Goal: Task Accomplishment & Management: Complete application form

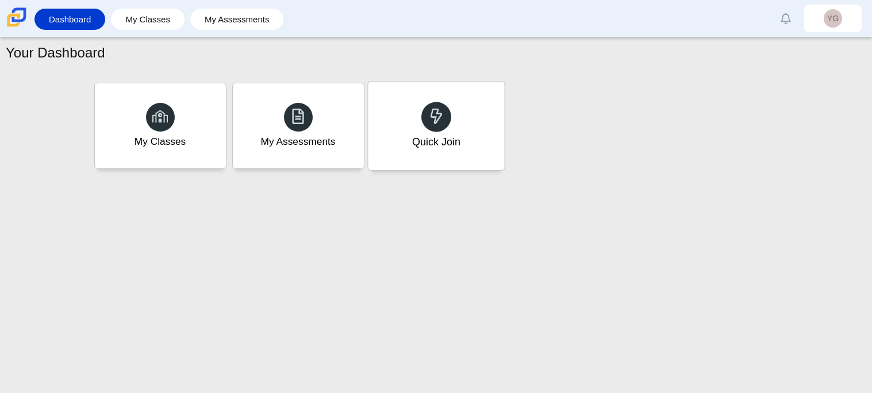
click at [459, 147] on div "Quick Join" at bounding box center [436, 142] width 48 height 15
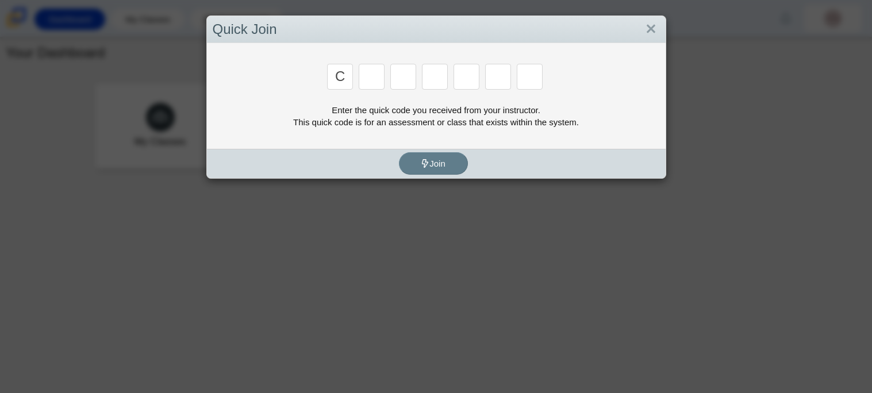
type input "c"
type input "x"
type input "d"
type input "c"
type input "s"
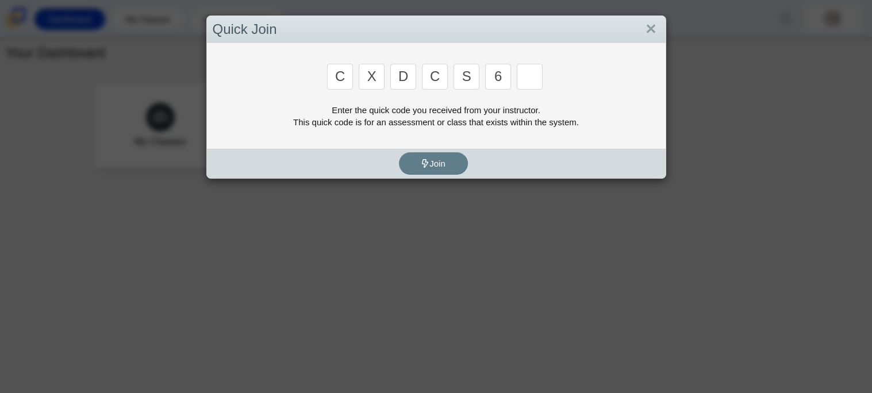
type input "6"
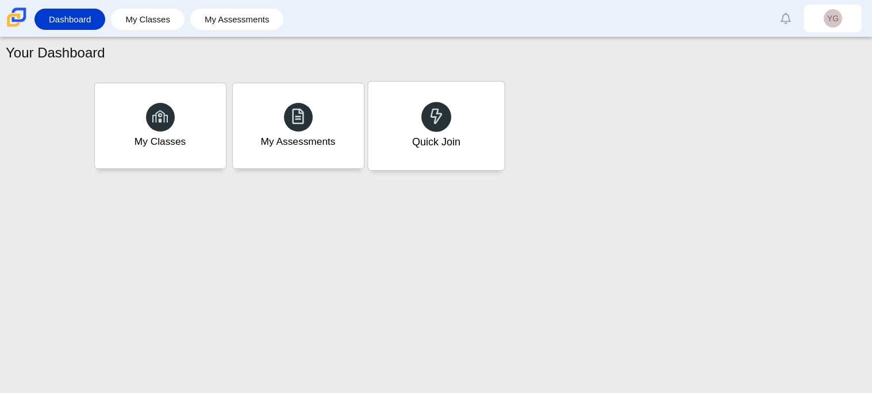
type input "s"
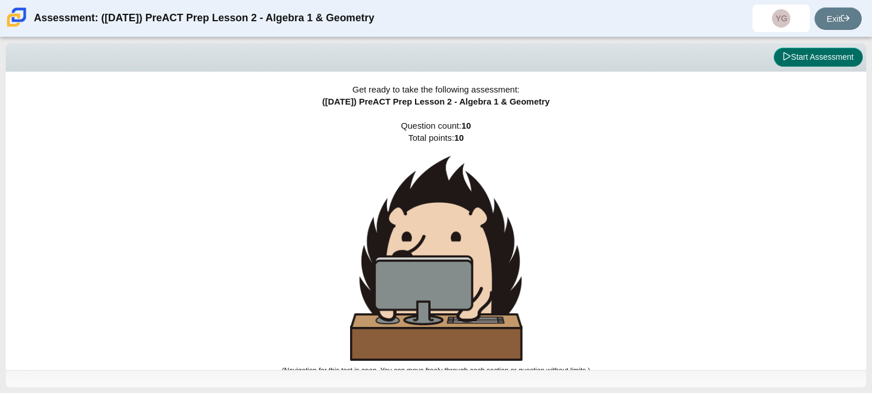
click at [804, 53] on button "Start Assessment" at bounding box center [818, 58] width 89 height 20
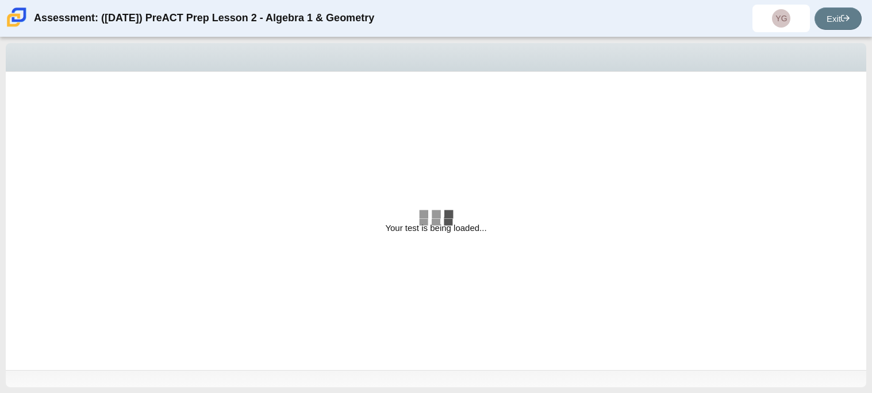
select select "bbf5d072-3e0b-44c4-9a12-6e7c9033f65b"
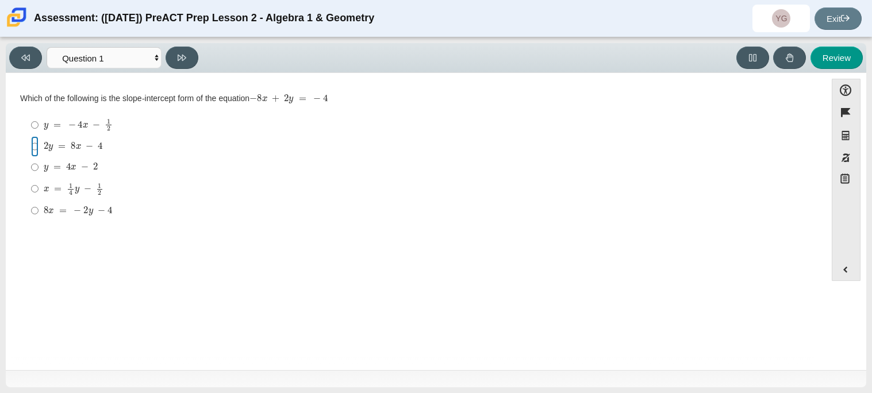
click at [34, 152] on input "2 y = 8 x − 4 2 y = 8 x − 4" at bounding box center [34, 146] width 7 height 21
radio input "true"
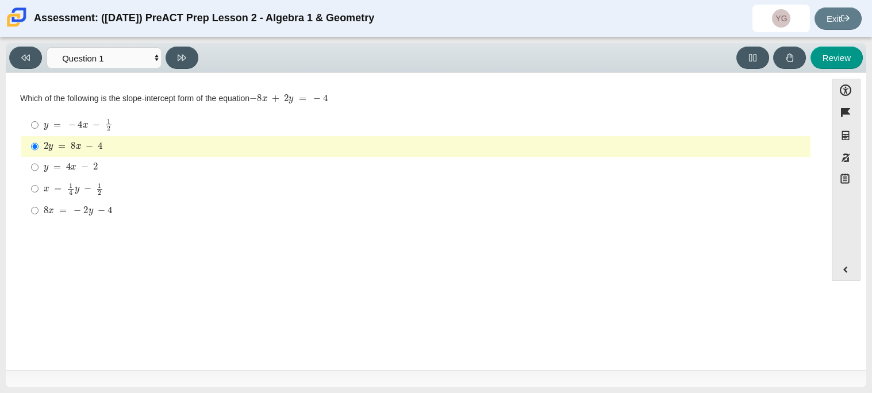
click at [74, 145] on mjx-c "Assessment items" at bounding box center [73, 146] width 5 height 7
click at [39, 145] on input "2 y = 8 x − 4 2 y = 8 x − 4" at bounding box center [34, 146] width 7 height 21
click at [191, 58] on button at bounding box center [182, 58] width 33 height 22
select select "ed62e223-81bd-4cbf-ab48-ab975844bd1f"
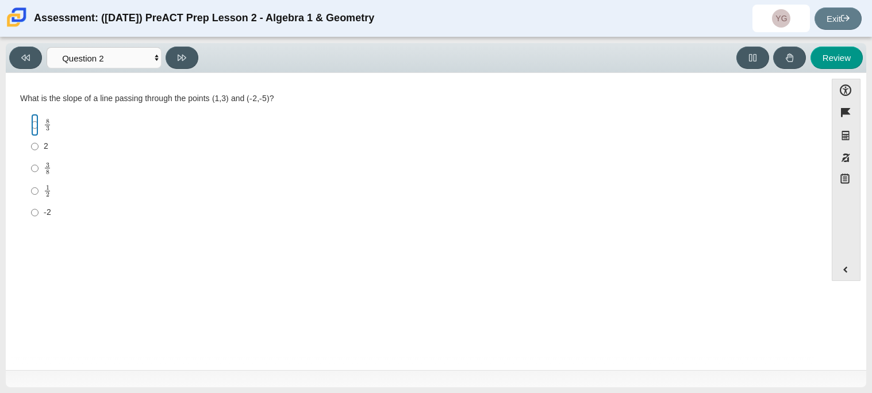
click at [34, 122] on input "8 3 8 thirds" at bounding box center [34, 125] width 7 height 22
radio input "true"
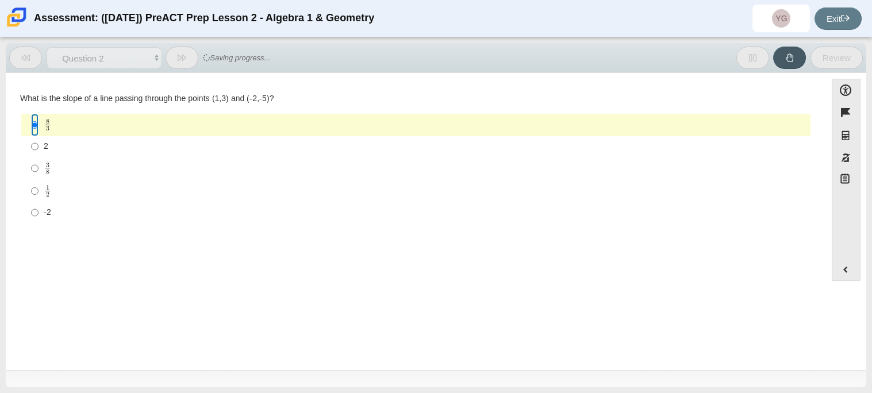
click at [34, 122] on input "8 3 8 thirds" at bounding box center [34, 125] width 7 height 22
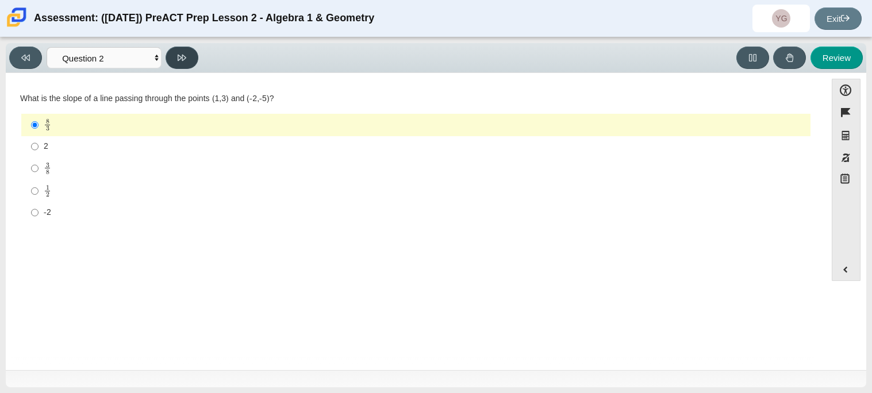
click at [169, 57] on button at bounding box center [182, 58] width 33 height 22
select select "97f4f5fa-a52e-4fed-af51-565bfcdf47cb"
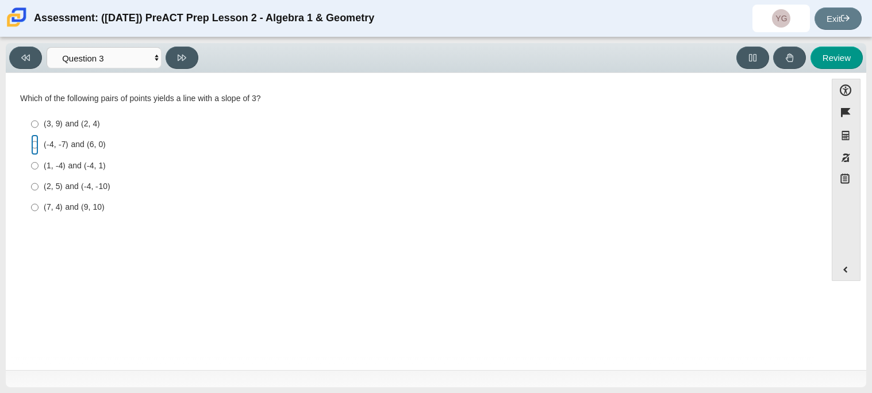
click at [32, 150] on input "(-4, -7) and (6, 0) (-4, -7) and (6, 0)" at bounding box center [34, 145] width 7 height 21
radio input "true"
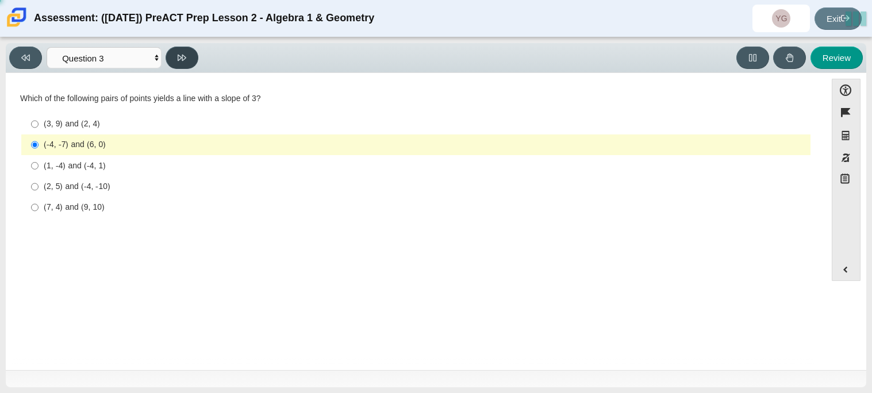
click at [190, 63] on button at bounding box center [182, 58] width 33 height 22
select select "89427bb7-e313-4f00-988f-8b8255897029"
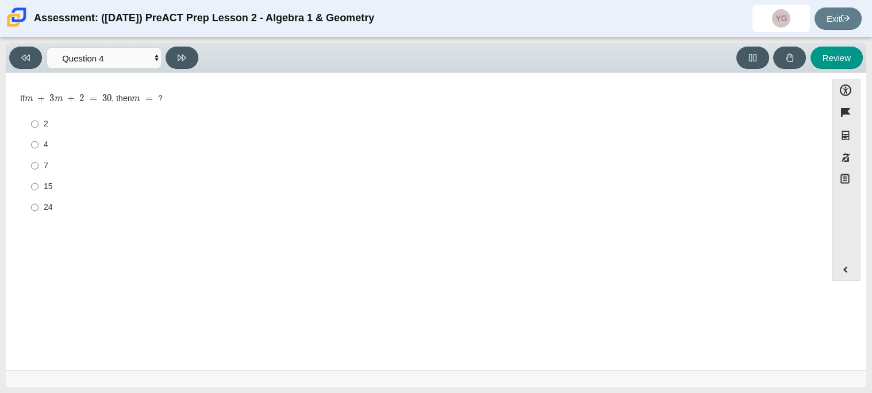
click at [44, 182] on div "15" at bounding box center [425, 186] width 762 height 11
click at [39, 182] on input "15 15" at bounding box center [34, 187] width 7 height 21
radio input "true"
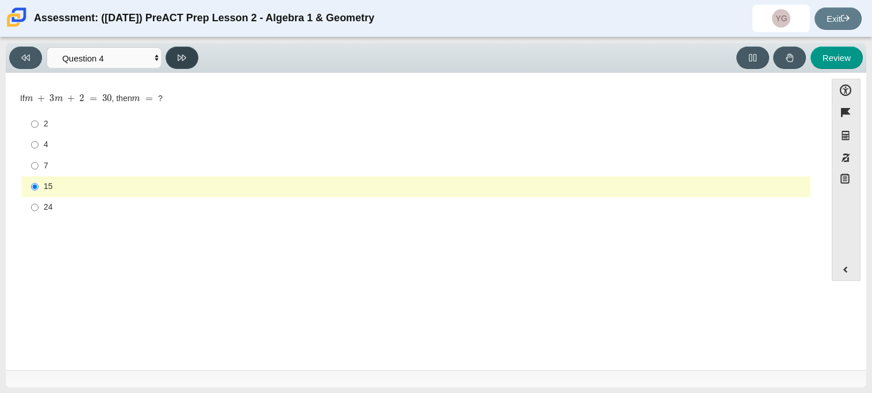
click at [179, 67] on button at bounding box center [182, 58] width 33 height 22
select select "489dcffd-4e6a-49cf-a9d6-ad1d4a911a4e"
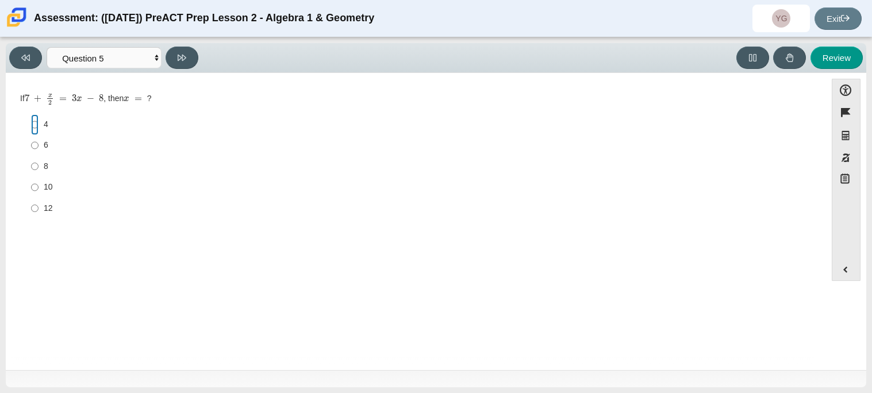
click at [34, 124] on input "4 4" at bounding box center [34, 124] width 7 height 21
radio input "true"
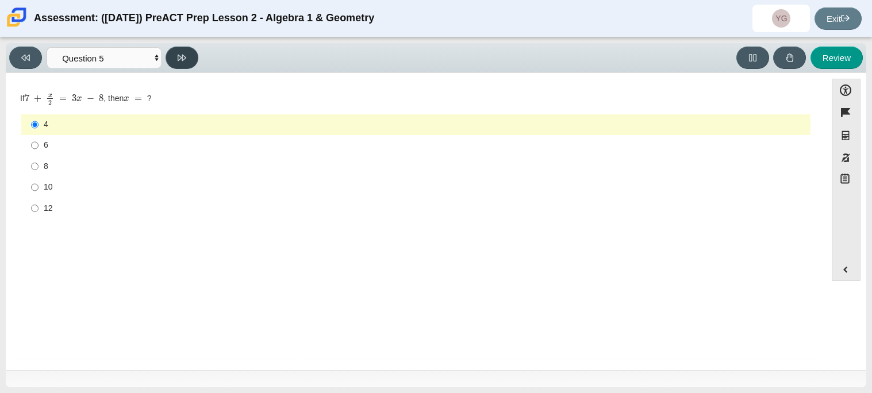
click at [192, 62] on button at bounding box center [182, 58] width 33 height 22
select select "210571de-36a6-4d8e-a361-ceff8ef801dc"
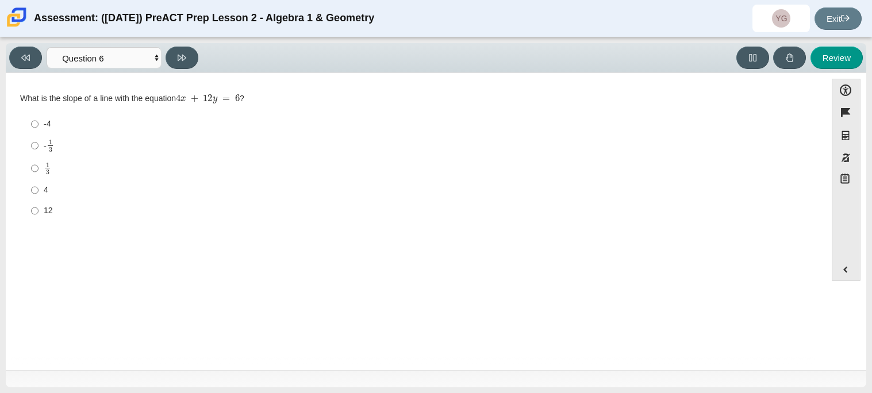
click at [44, 187] on div "4" at bounding box center [425, 190] width 762 height 11
click at [39, 187] on input "4 4" at bounding box center [34, 190] width 7 height 21
radio input "true"
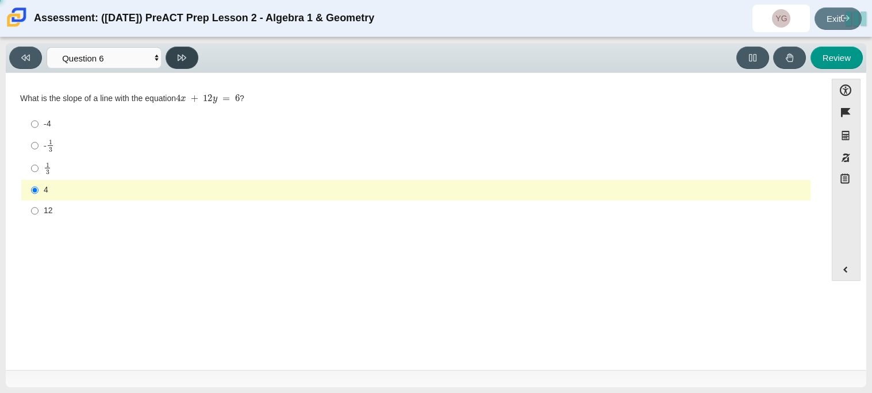
click at [180, 62] on button at bounding box center [182, 58] width 33 height 22
select select "ec95ace6-bebc-42b8-9428-40567494d4da"
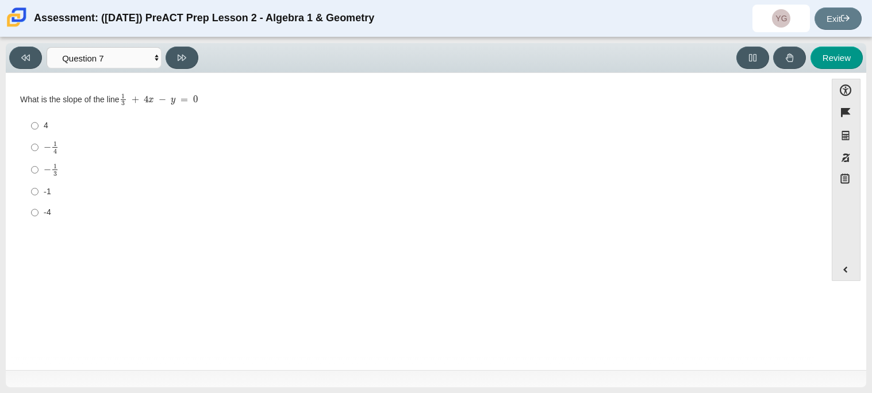
click at [47, 147] on mjx-c "Assessment items" at bounding box center [47, 147] width 7 height 6
click at [39, 147] on input "− 1 4 negative 1 fourth" at bounding box center [34, 147] width 7 height 22
radio input "true"
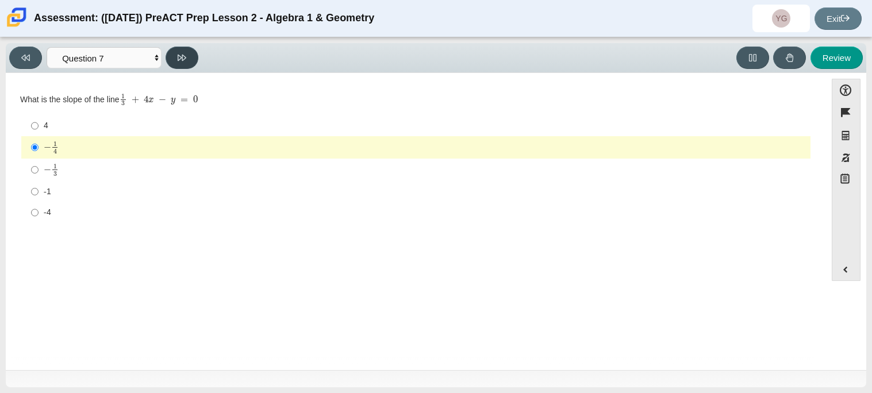
click at [181, 62] on button at bounding box center [182, 58] width 33 height 22
select select "ce81fe10-bf29-4b5e-8bd7-4f47f2fed4d8"
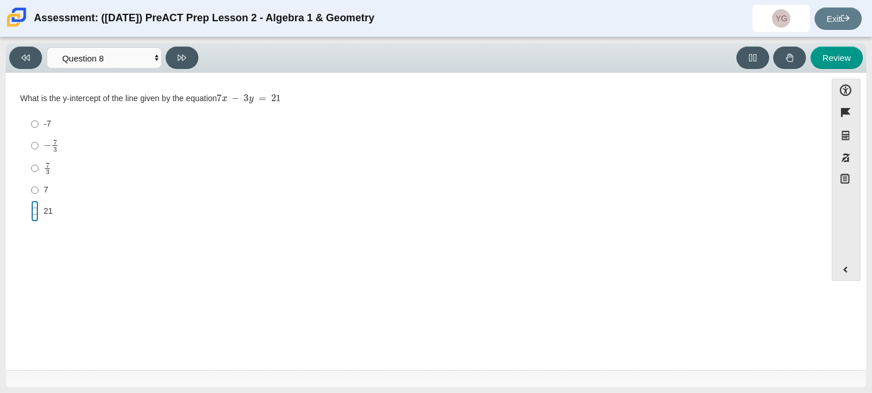
click at [32, 209] on input "21 21" at bounding box center [34, 211] width 7 height 21
radio input "true"
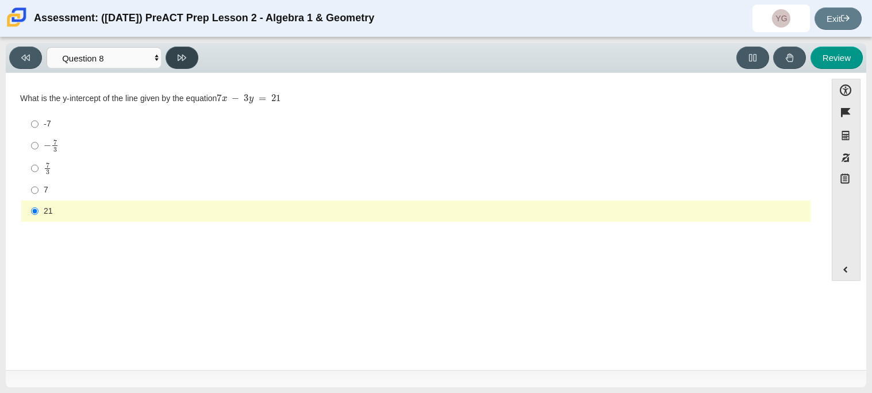
click at [182, 60] on icon at bounding box center [182, 57] width 9 height 9
select select "14773eaf-2ca1-47ae-afe7-a624a56f34b3"
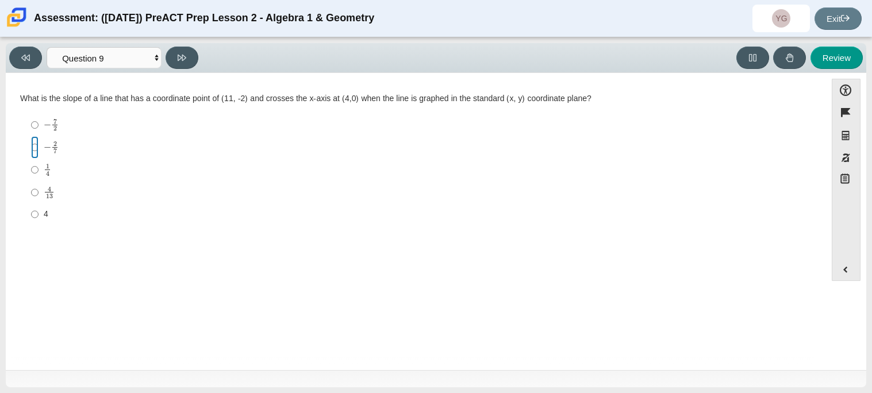
click at [37, 146] on input "− 2 7 negative 2 sevenths" at bounding box center [34, 147] width 7 height 22
radio input "true"
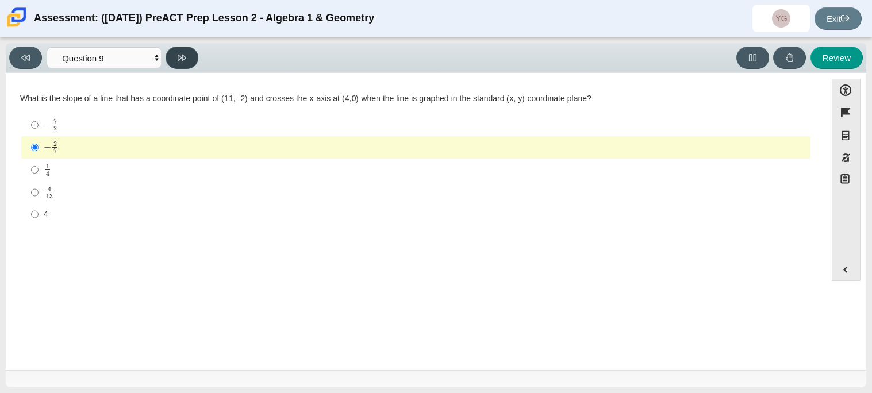
click at [180, 64] on button at bounding box center [182, 58] width 33 height 22
select select "96b71634-eacb-4f7e-8aef-411727d9bcba"
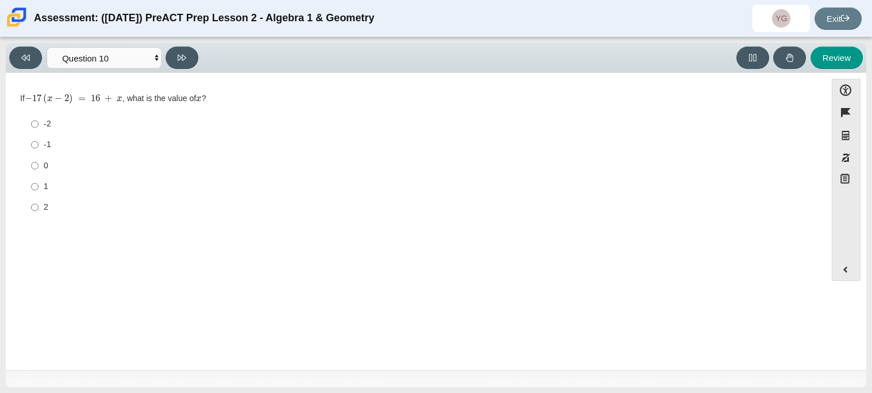
click at [46, 148] on div "-1" at bounding box center [425, 144] width 762 height 11
click at [39, 148] on input "-1 -1" at bounding box center [34, 145] width 7 height 21
radio input "true"
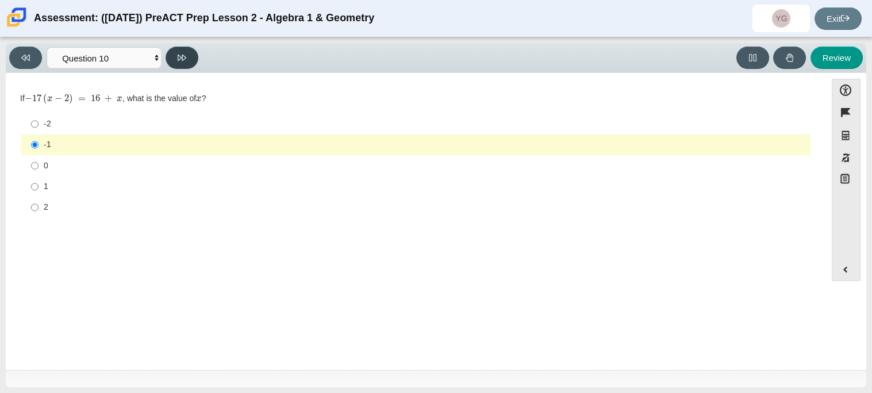
click at [188, 60] on button at bounding box center [182, 58] width 33 height 22
select select "review"
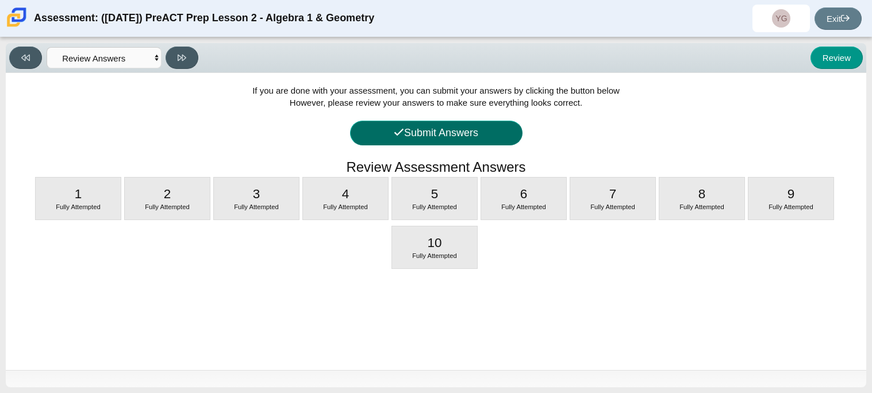
click at [393, 139] on button "Submit Answers" at bounding box center [436, 133] width 172 height 25
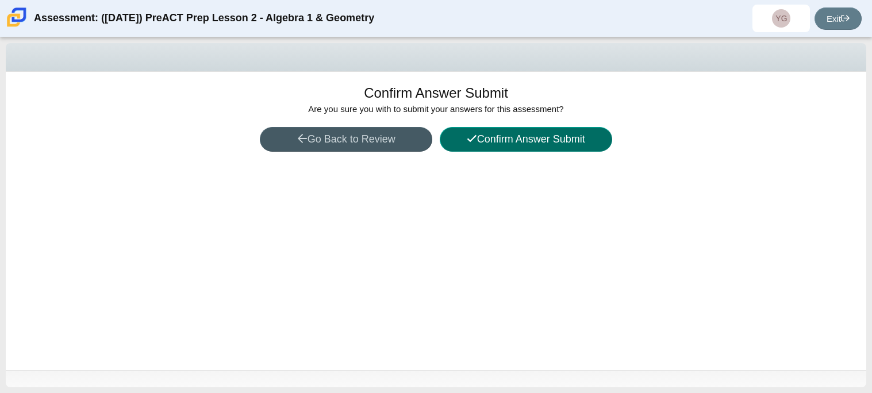
click at [513, 149] on button "Confirm Answer Submit" at bounding box center [526, 139] width 172 height 25
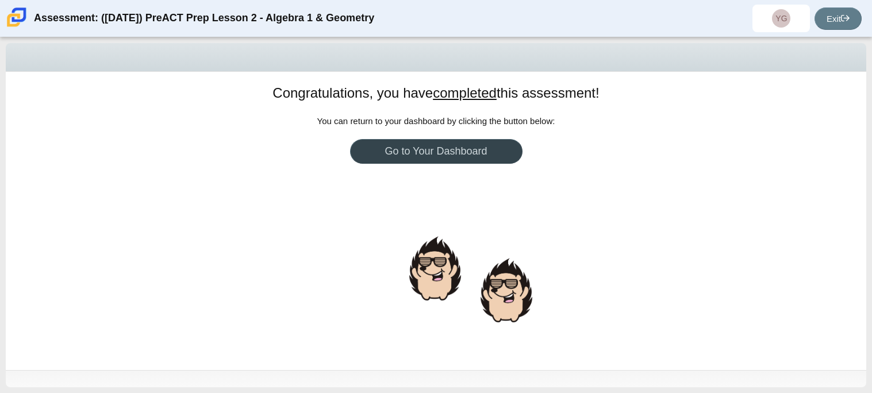
click at [513, 149] on link "Go to Your Dashboard" at bounding box center [436, 151] width 172 height 25
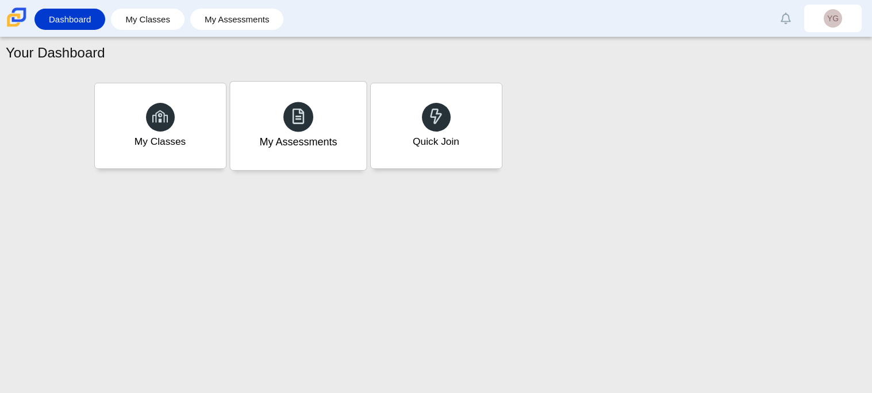
click at [289, 136] on div "My Assessments" at bounding box center [298, 142] width 78 height 15
